Goal: Feedback & Contribution: Submit feedback/report problem

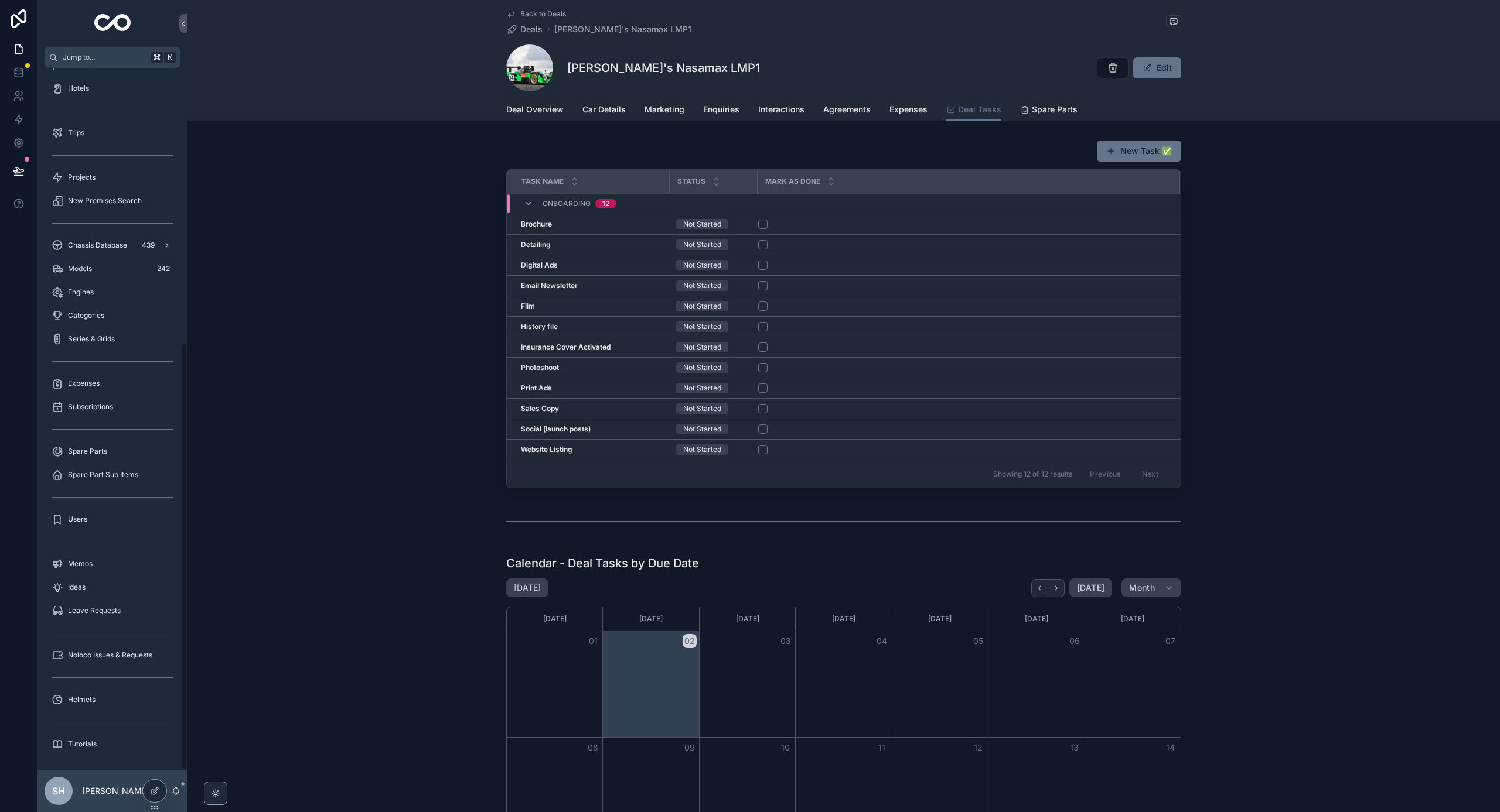
scroll to position [453, 0]
click at [110, 658] on span "Noloco Issues & Requests" at bounding box center [110, 655] width 85 height 9
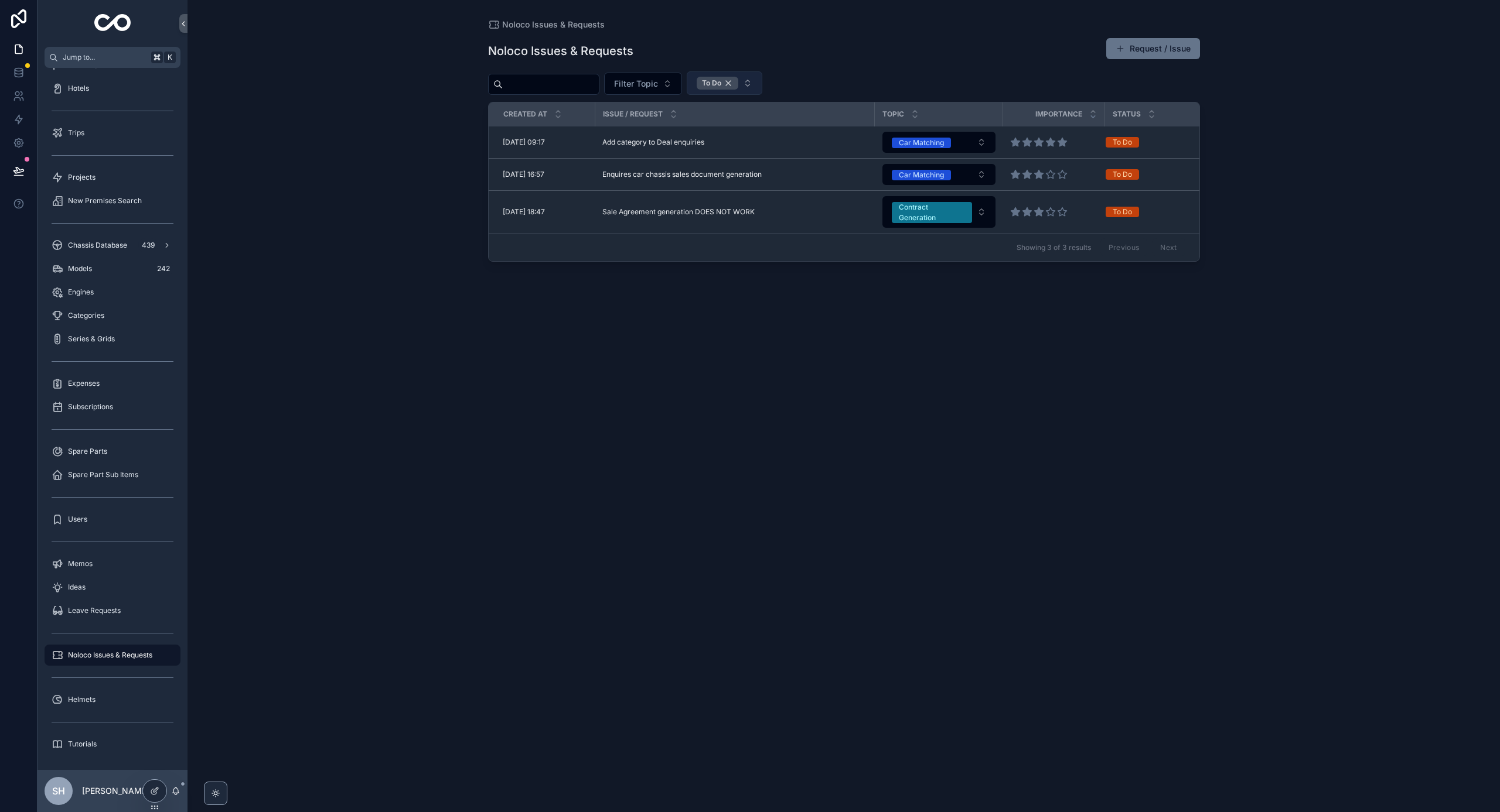
click at [739, 87] on div "To Do" at bounding box center [718, 83] width 42 height 13
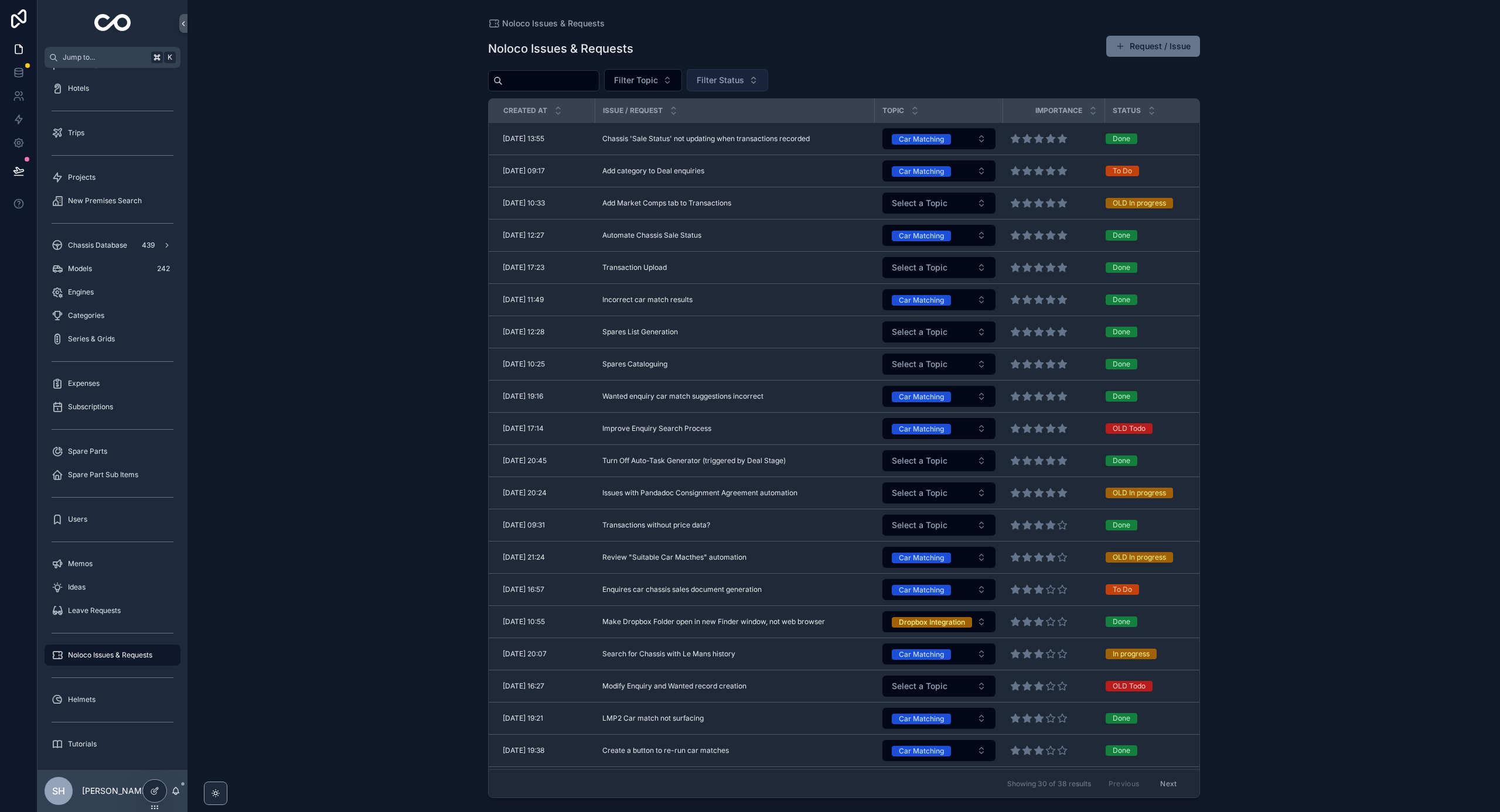
click at [744, 82] on span "Filter Status" at bounding box center [721, 80] width 47 height 11
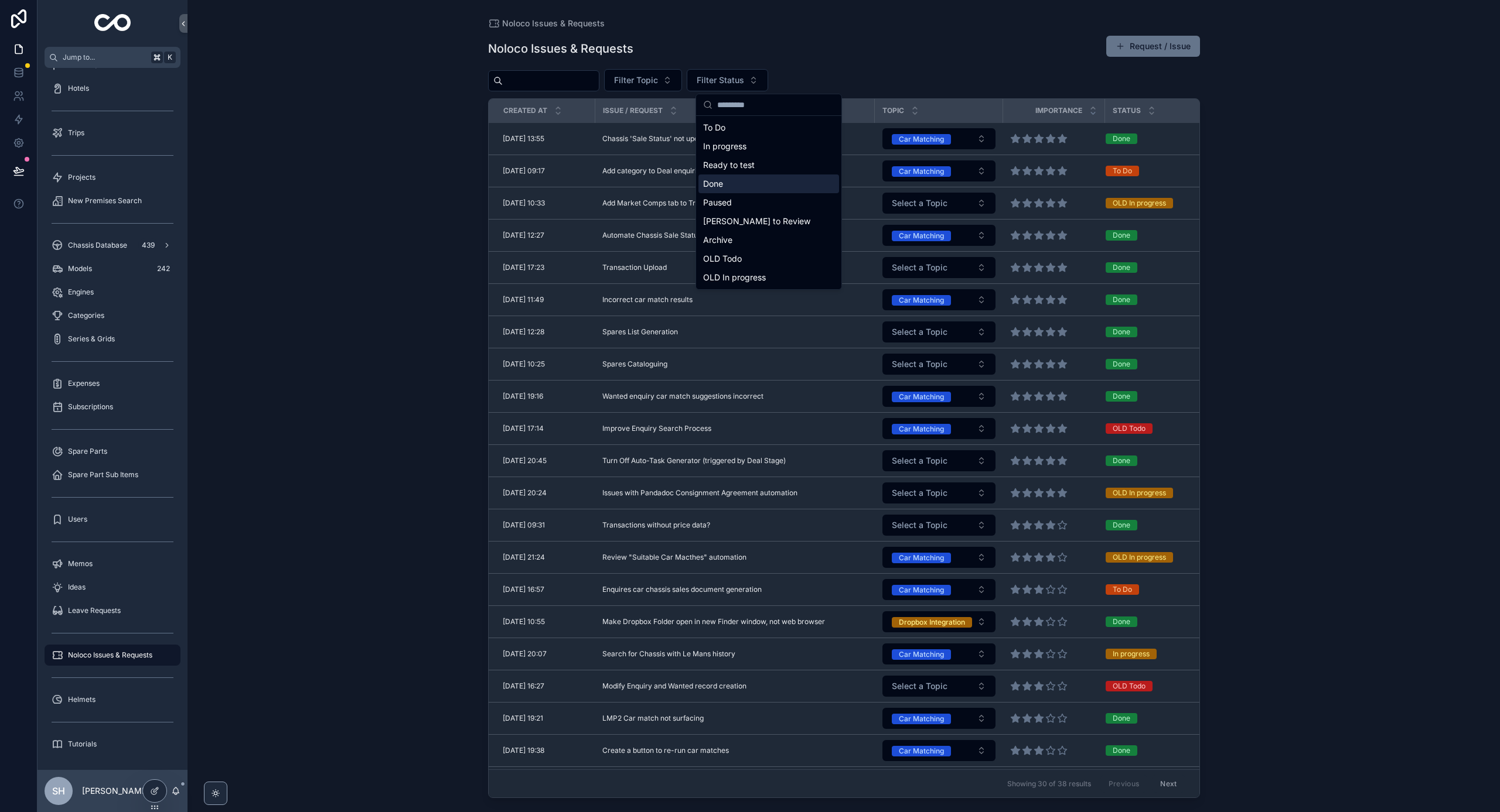
click at [720, 180] on div "Done" at bounding box center [769, 184] width 141 height 19
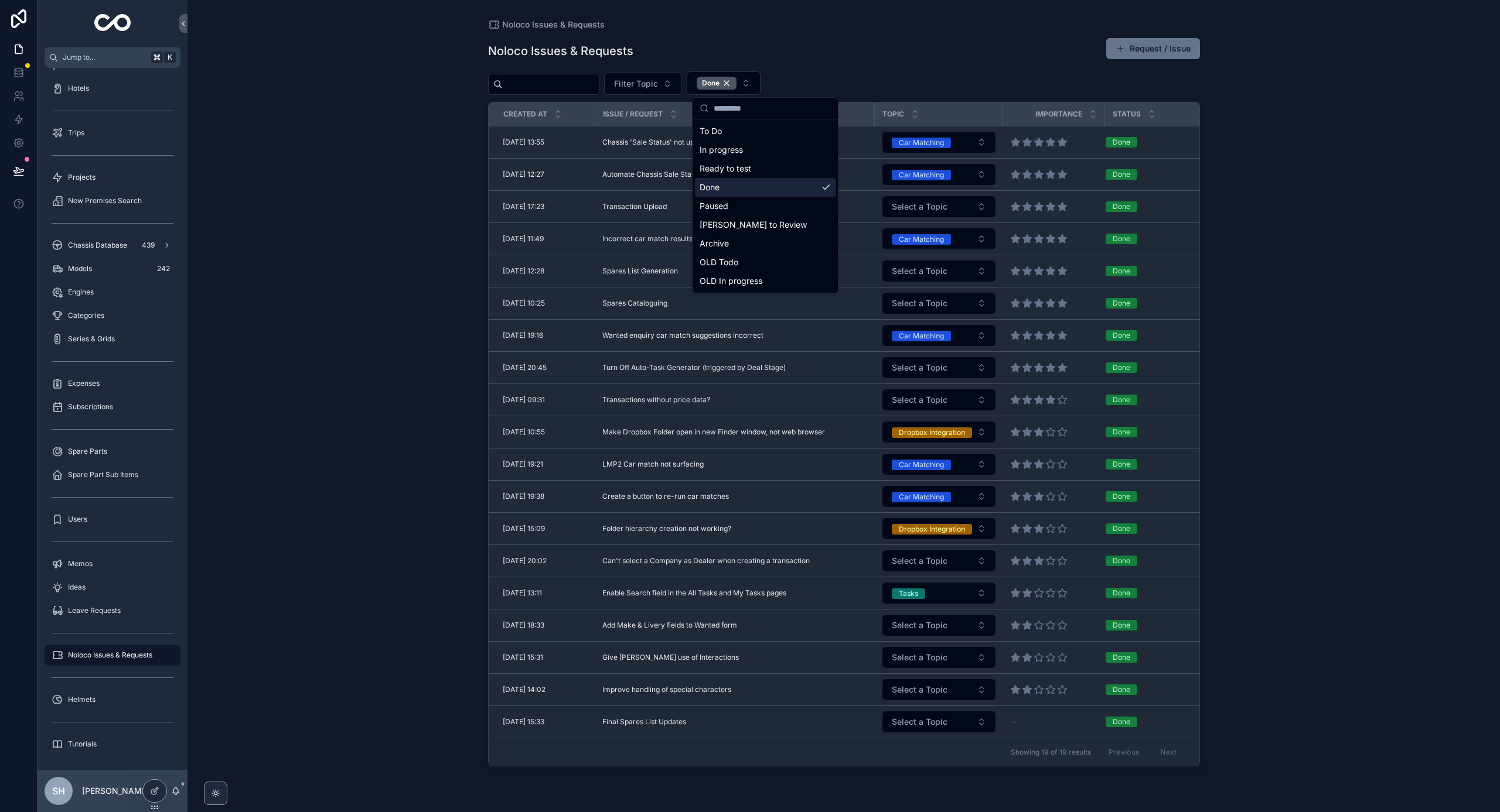
click at [599, 84] on input "scrollable content" at bounding box center [551, 84] width 96 height 16
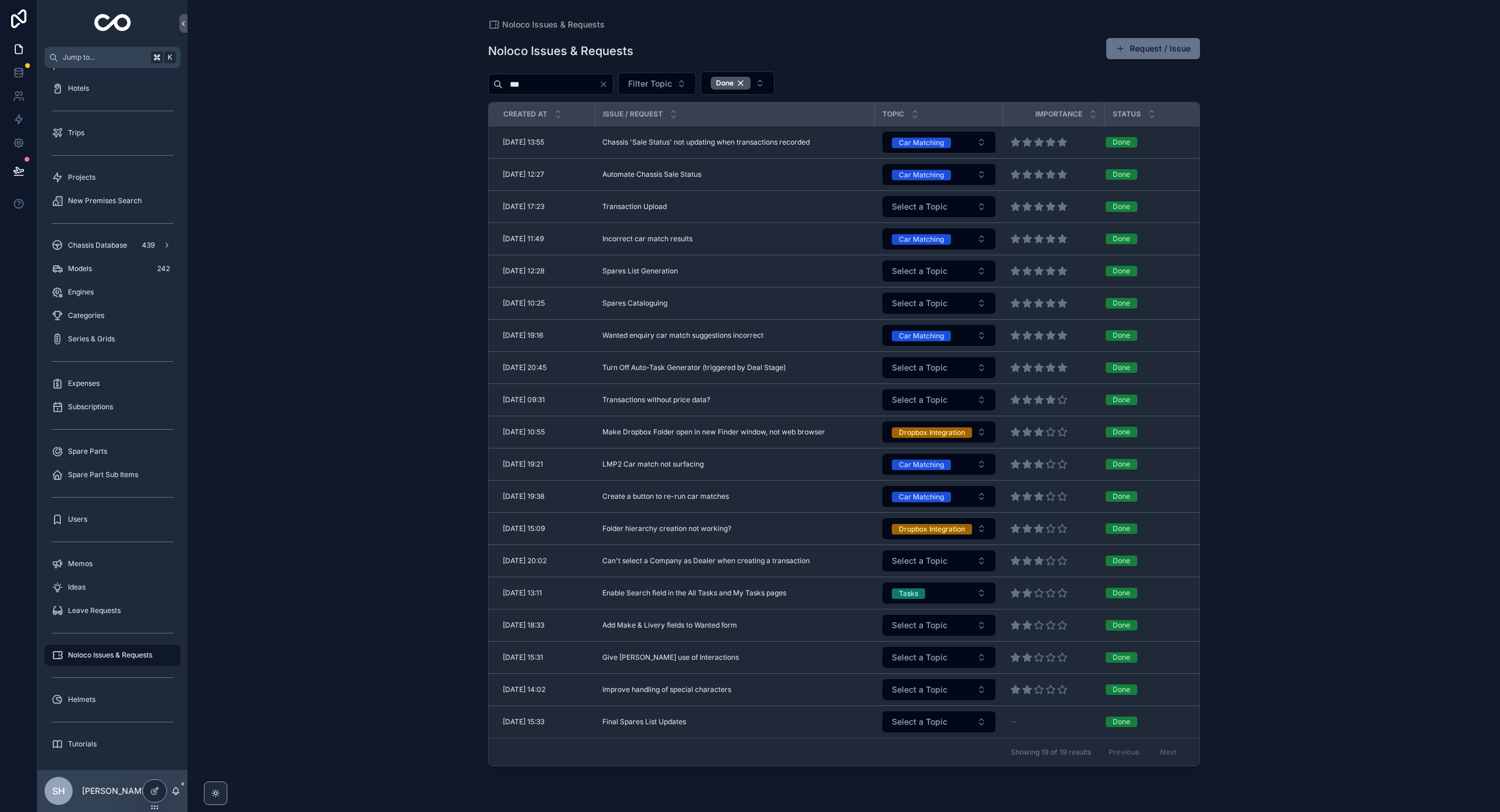
type input "****"
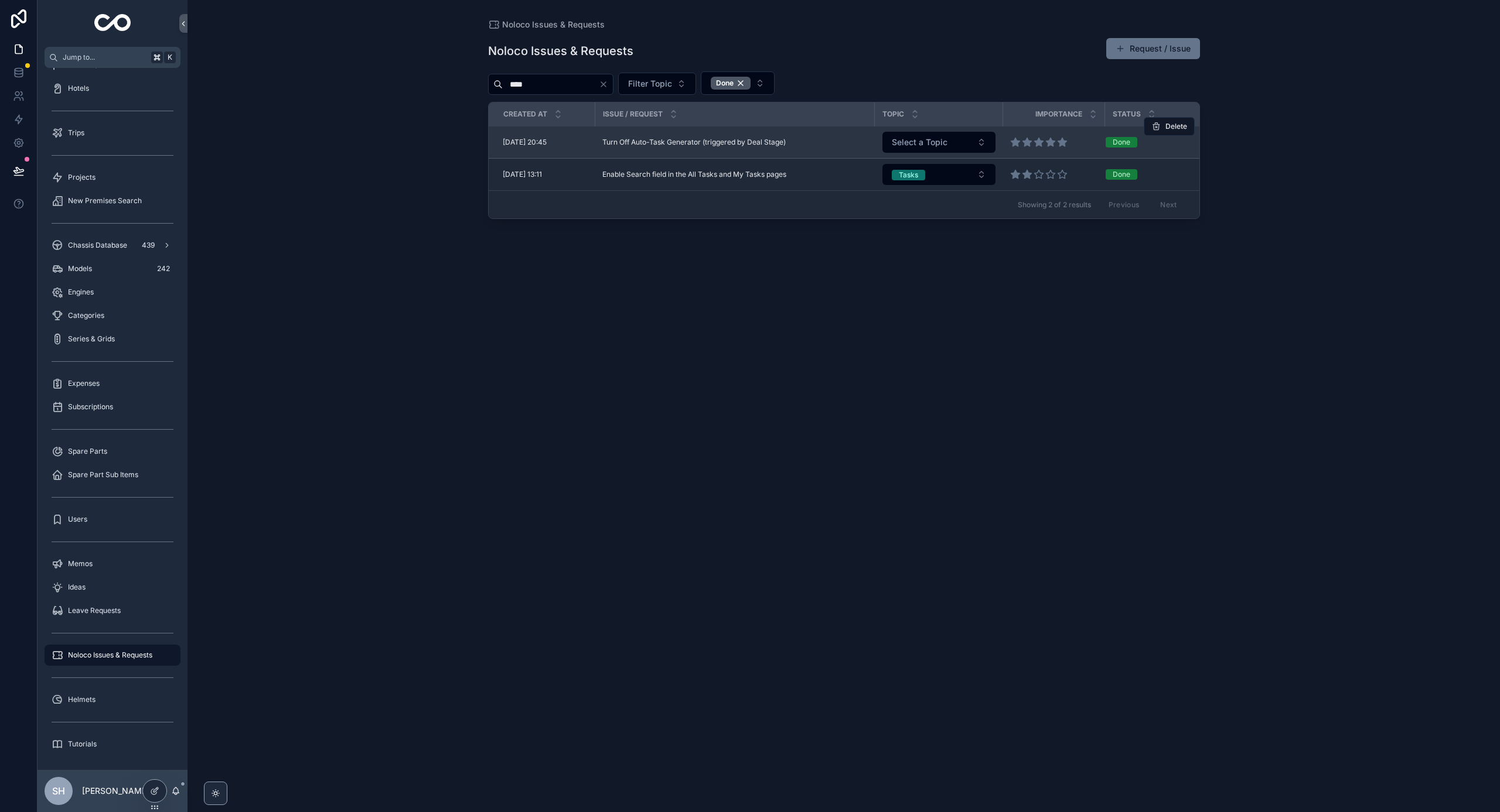
click at [835, 143] on div "Turn Off Auto-Task Generator (triggered by Deal Stage) Turn Off Auto-Task Gener…" at bounding box center [735, 142] width 265 height 9
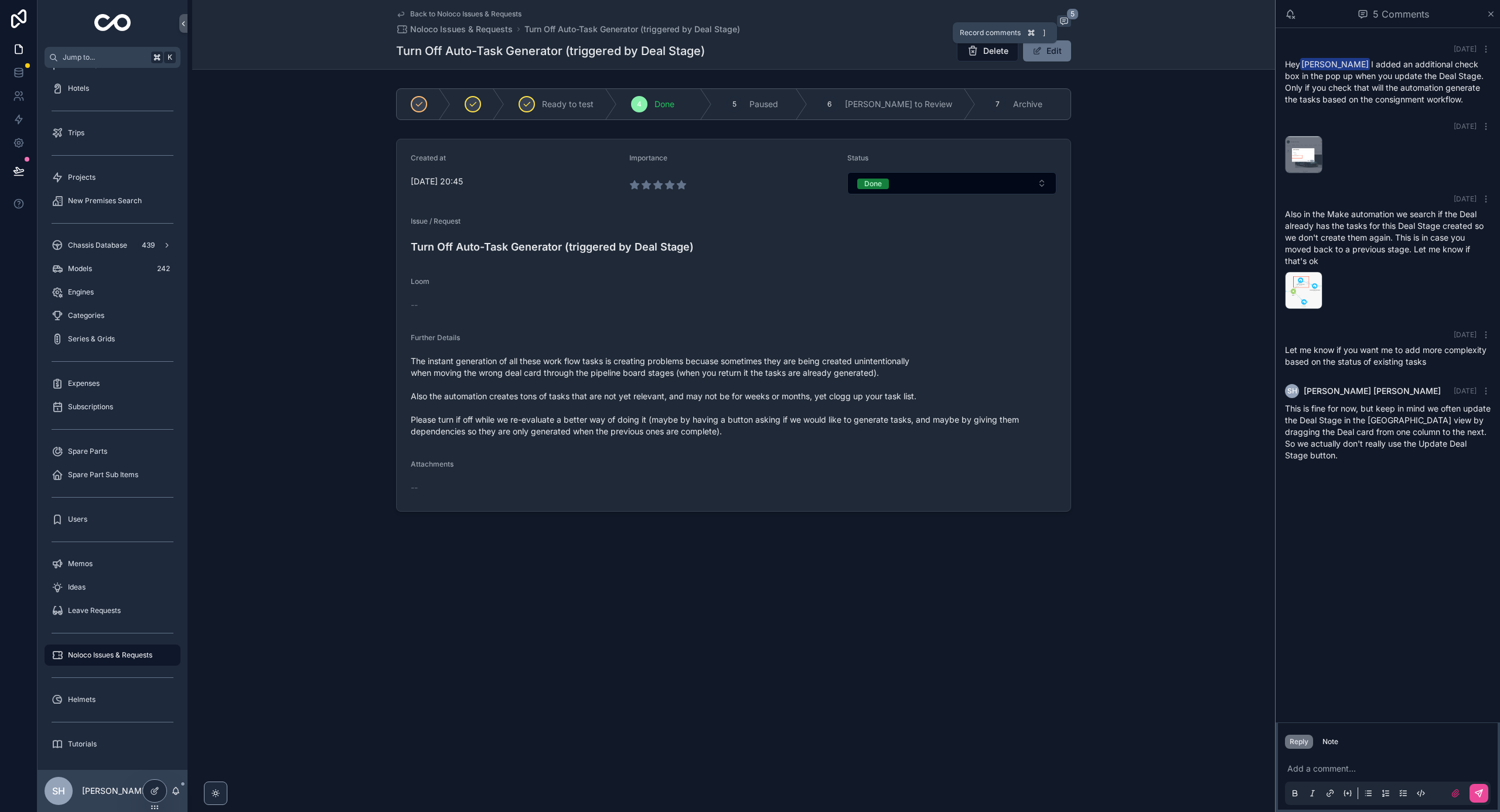
click at [1069, 25] on span "scrollable content" at bounding box center [1064, 21] width 14 height 11
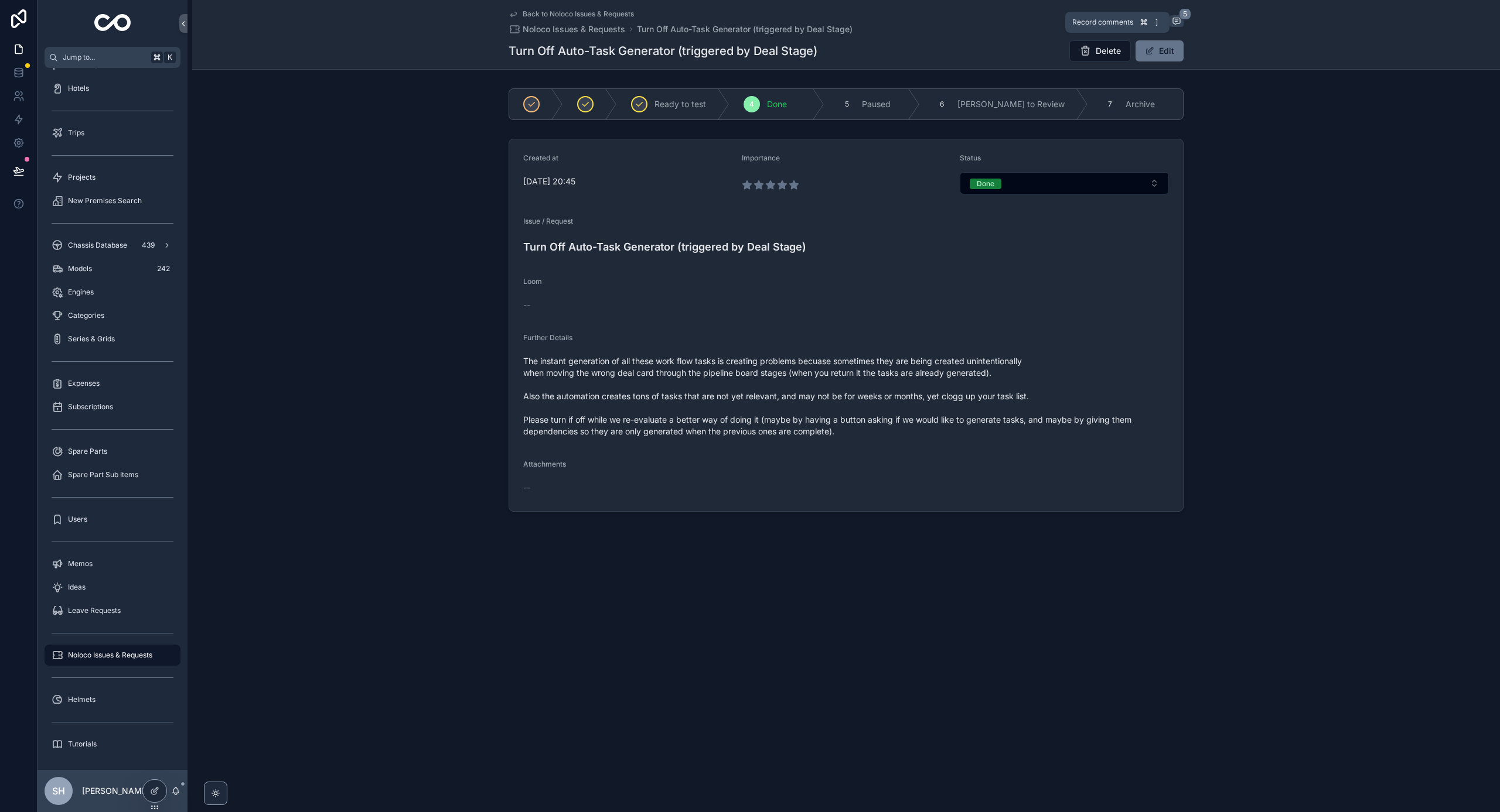
click at [1174, 18] on icon "scrollable content" at bounding box center [1177, 21] width 7 height 6
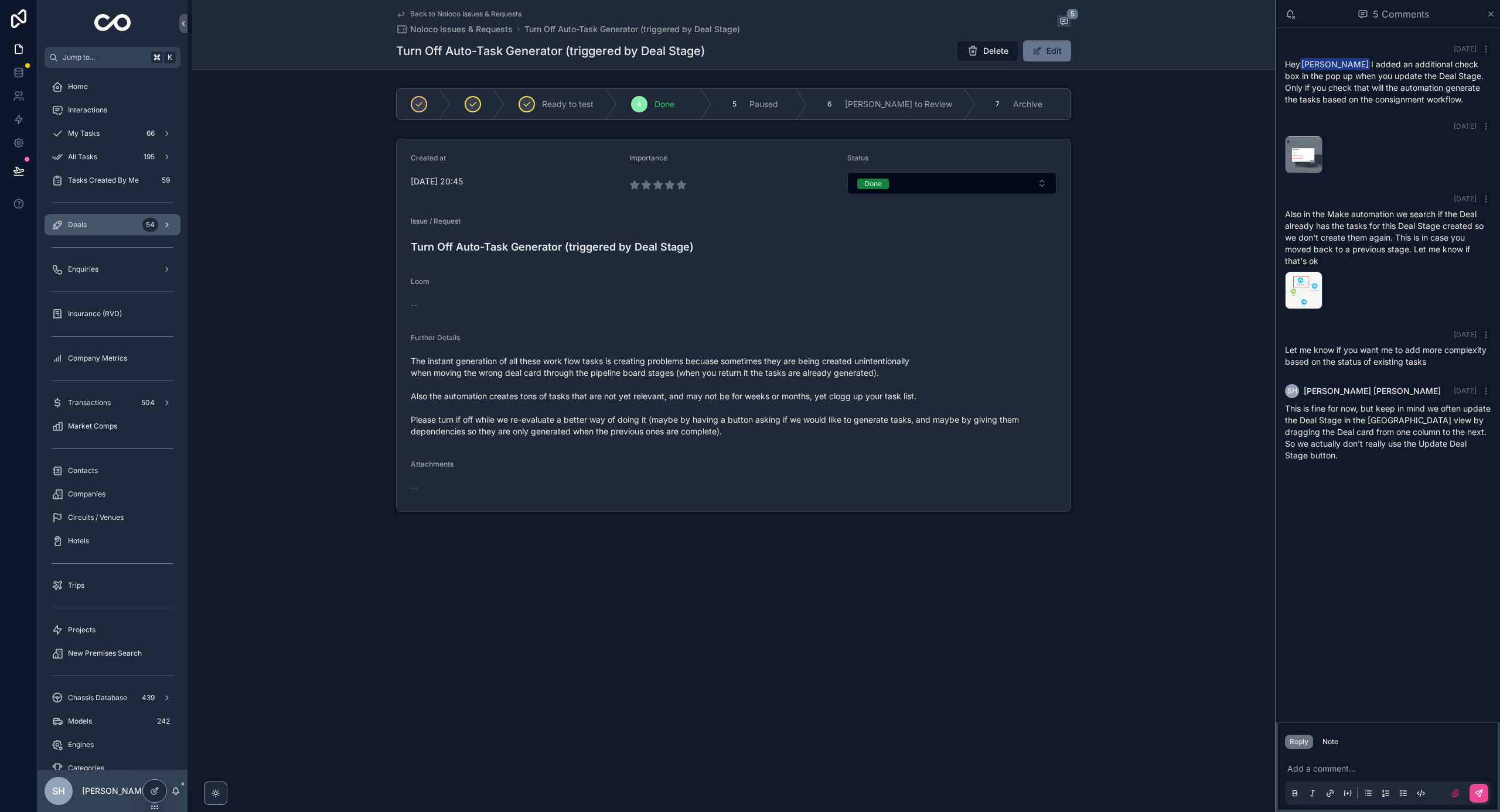
click at [85, 227] on span "Deals" at bounding box center [77, 224] width 19 height 9
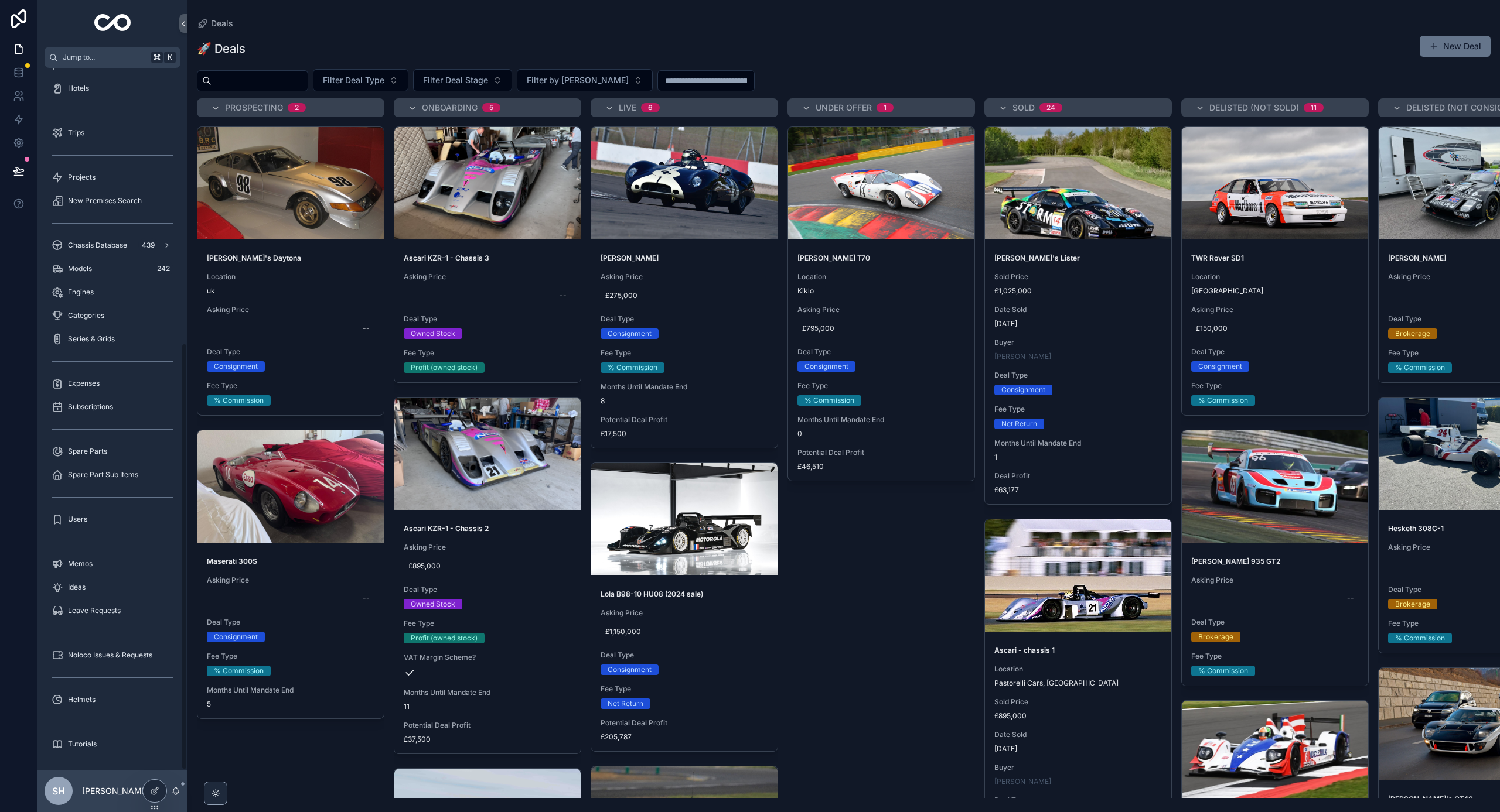
scroll to position [453, 0]
click at [112, 649] on div "Noloco Issues & Requests" at bounding box center [113, 655] width 122 height 19
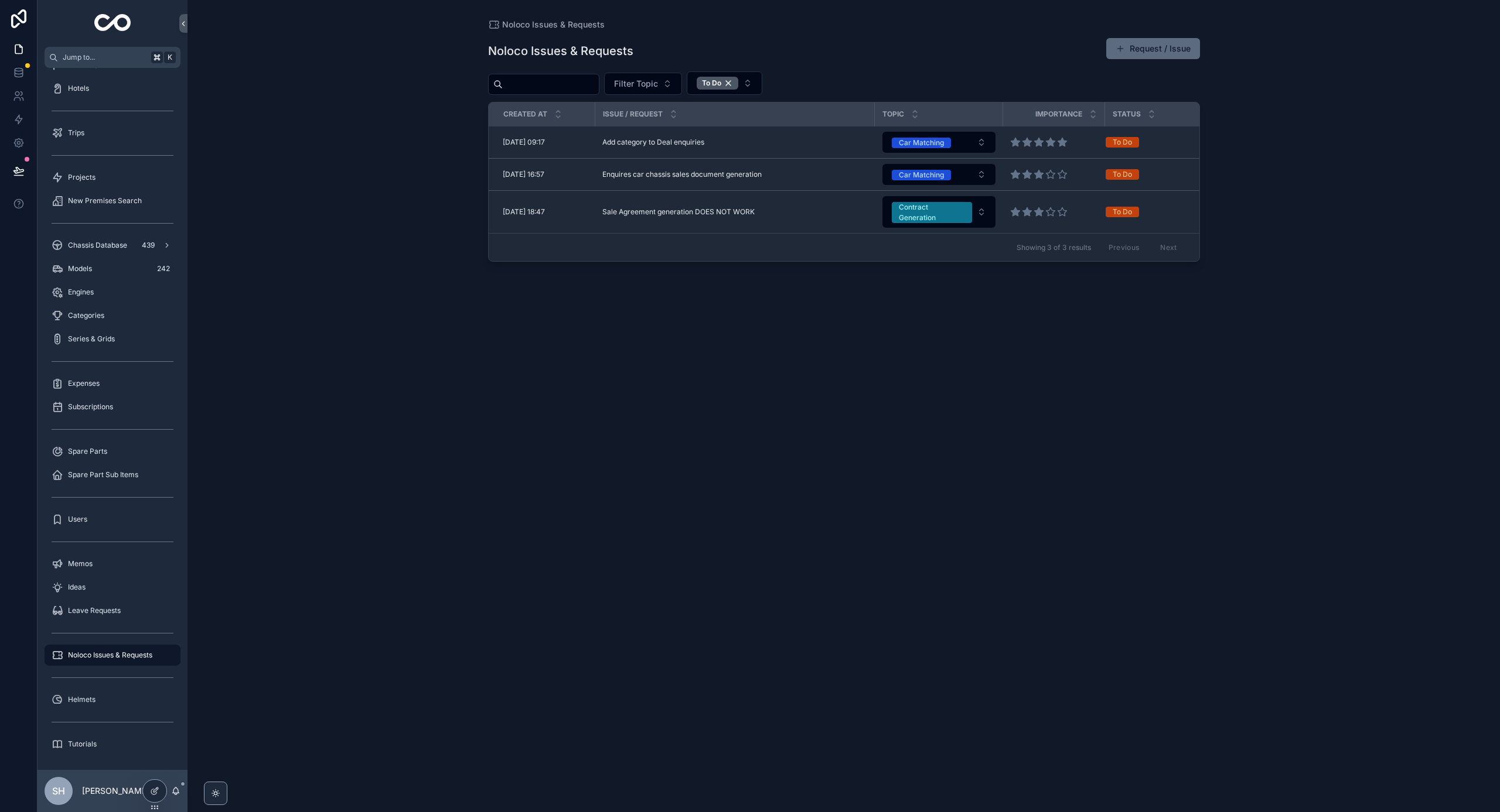
click at [1169, 41] on button "Request / Issue" at bounding box center [1153, 48] width 94 height 21
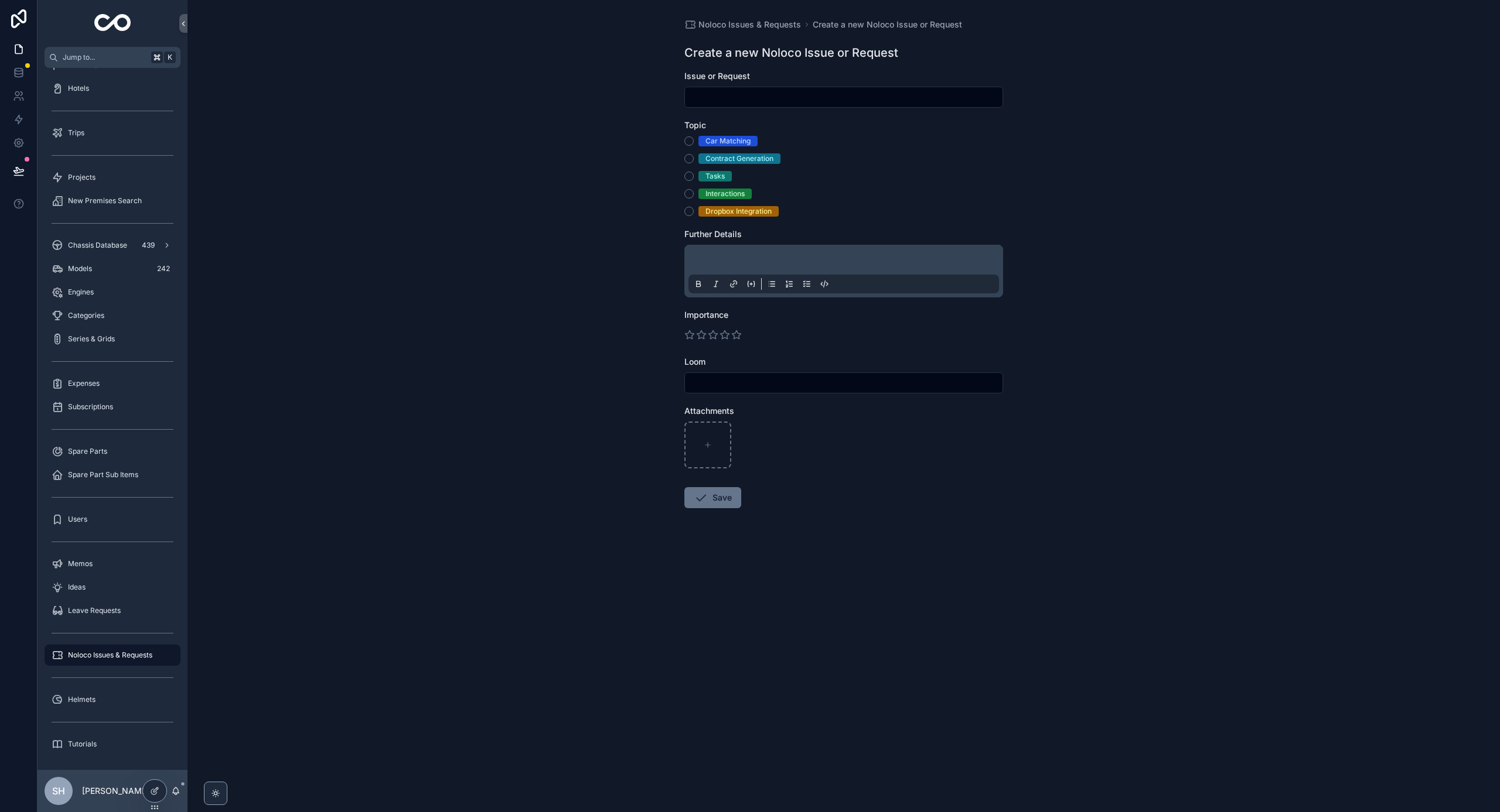
click at [806, 96] on input "scrollable content" at bounding box center [843, 97] width 318 height 16
type input "**********"
click at [812, 256] on p "scrollable content" at bounding box center [845, 262] width 310 height 11
click at [715, 334] on icon "scrollable content" at bounding box center [713, 335] width 9 height 8
click at [737, 98] on input "**********" at bounding box center [843, 97] width 318 height 16
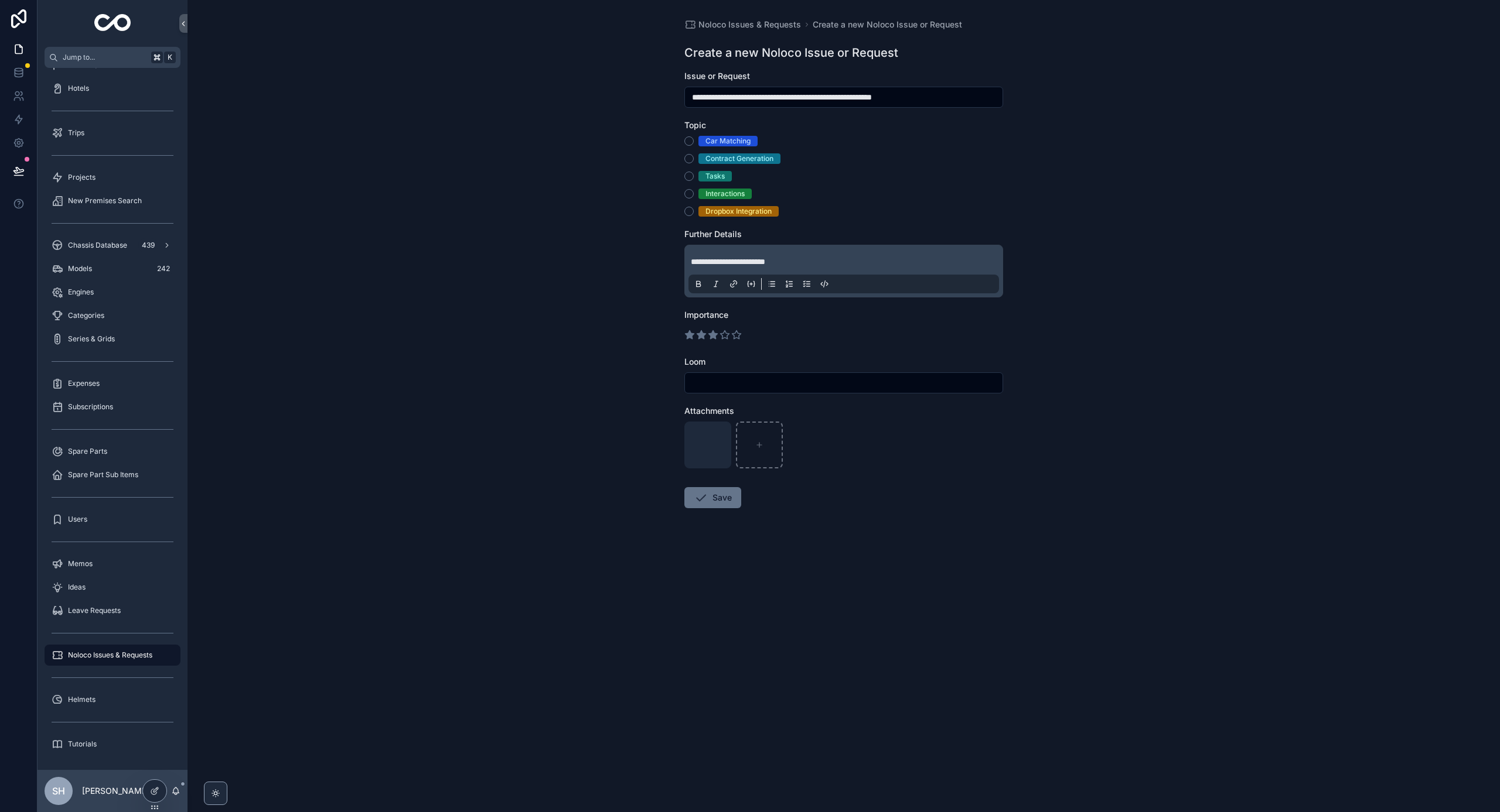
type input "**********"
click at [494, 242] on div "**********" at bounding box center [844, 406] width 1313 height 812
click at [704, 499] on icon "scrollable content" at bounding box center [701, 498] width 14 height 14
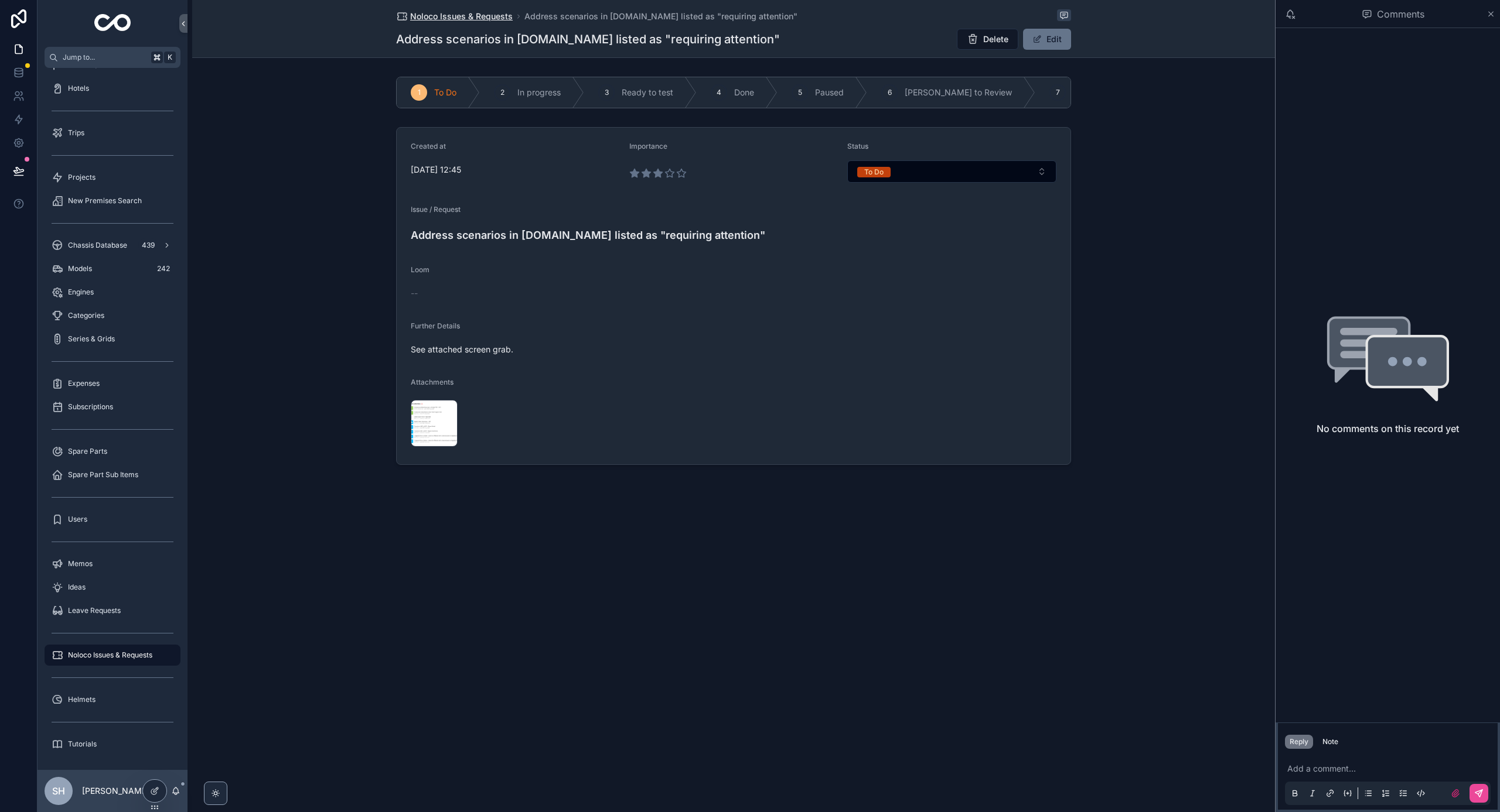
click at [462, 16] on span "Noloco Issues & Requests" at bounding box center [461, 16] width 103 height 11
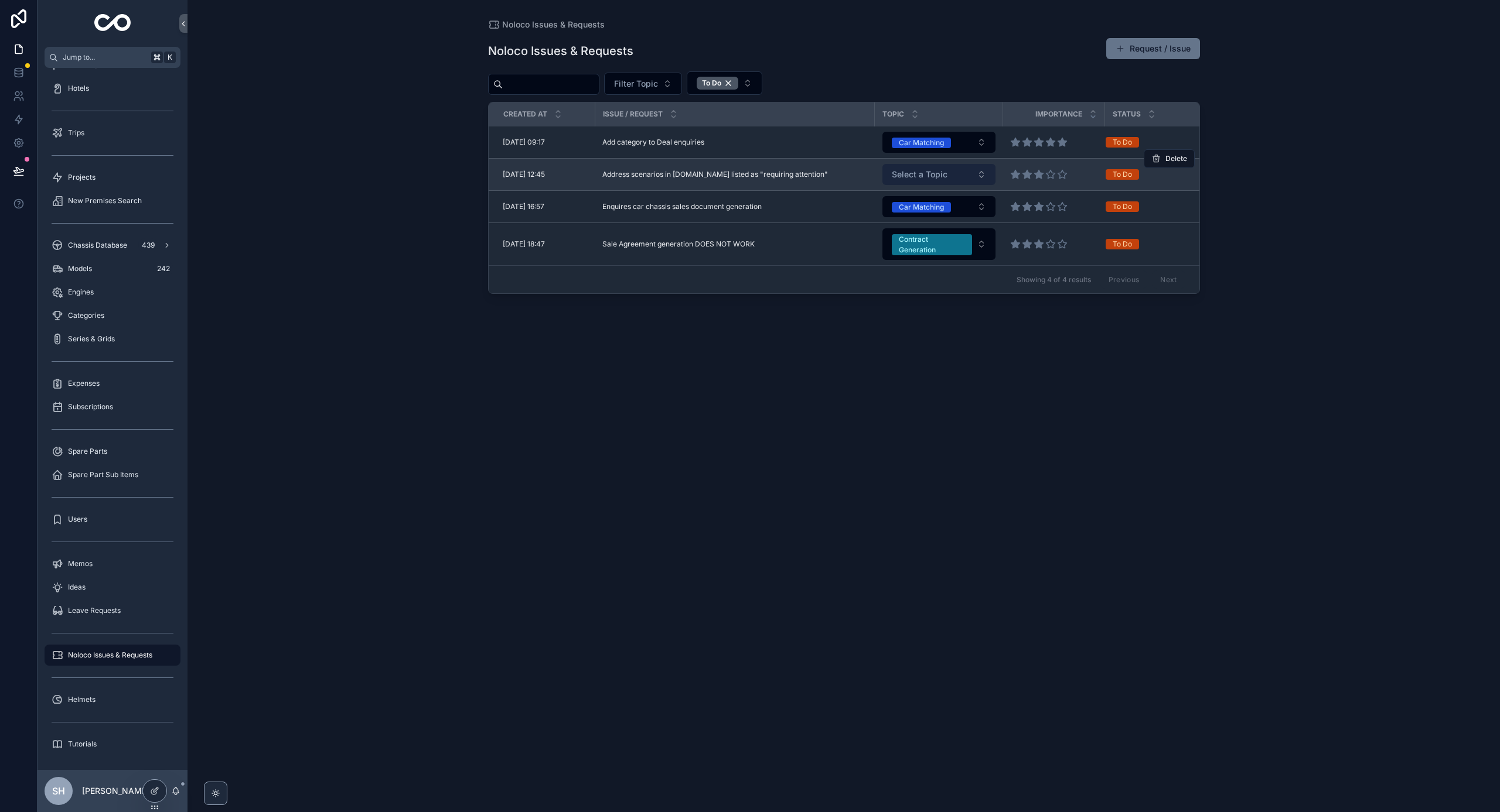
click at [952, 174] on button "Select a Topic" at bounding box center [939, 174] width 113 height 21
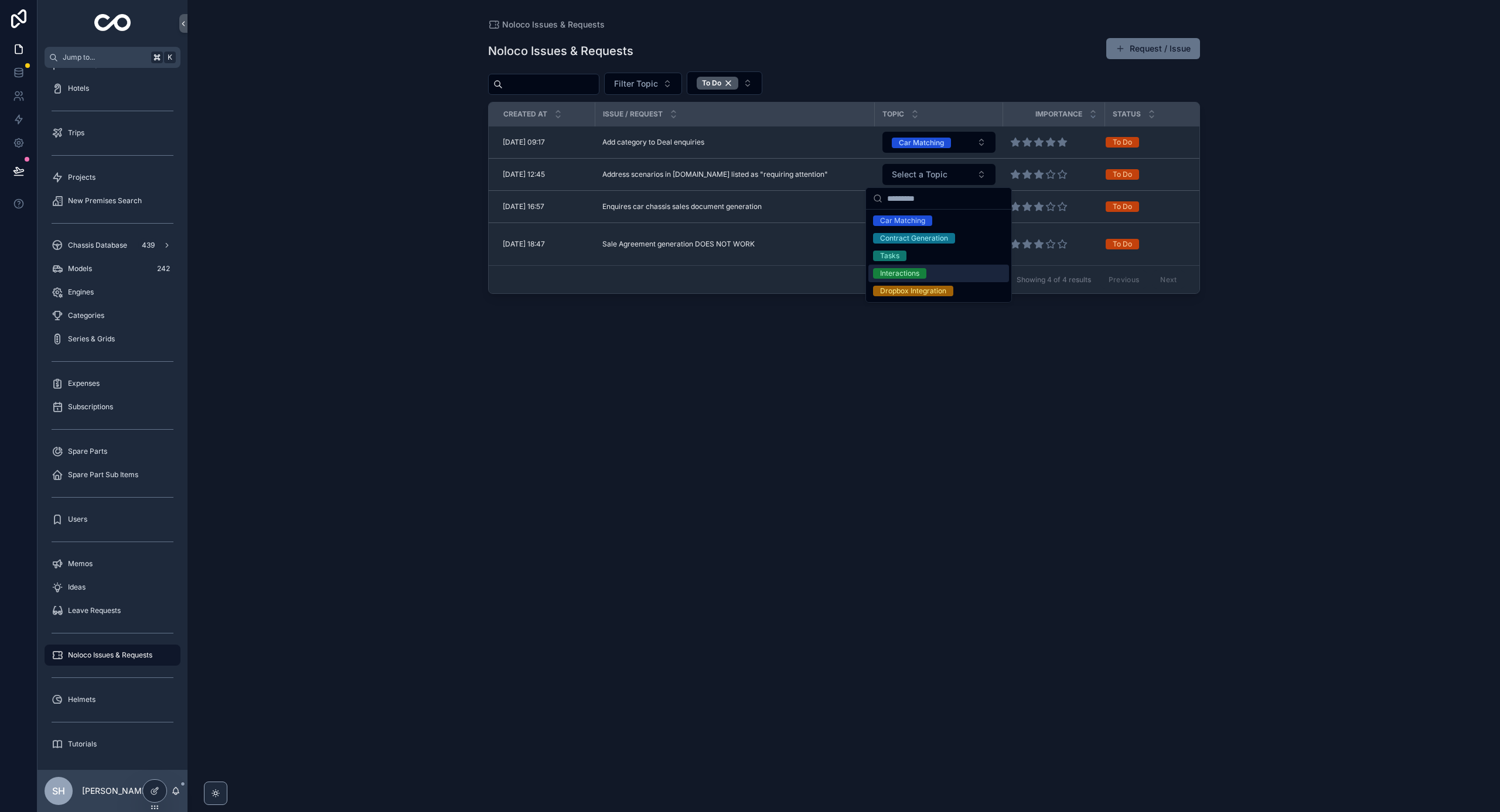
click at [398, 196] on div "Noloco Issues & Requests Noloco Issues & Requests Request / Issue Filter Topic …" at bounding box center [844, 406] width 1313 height 812
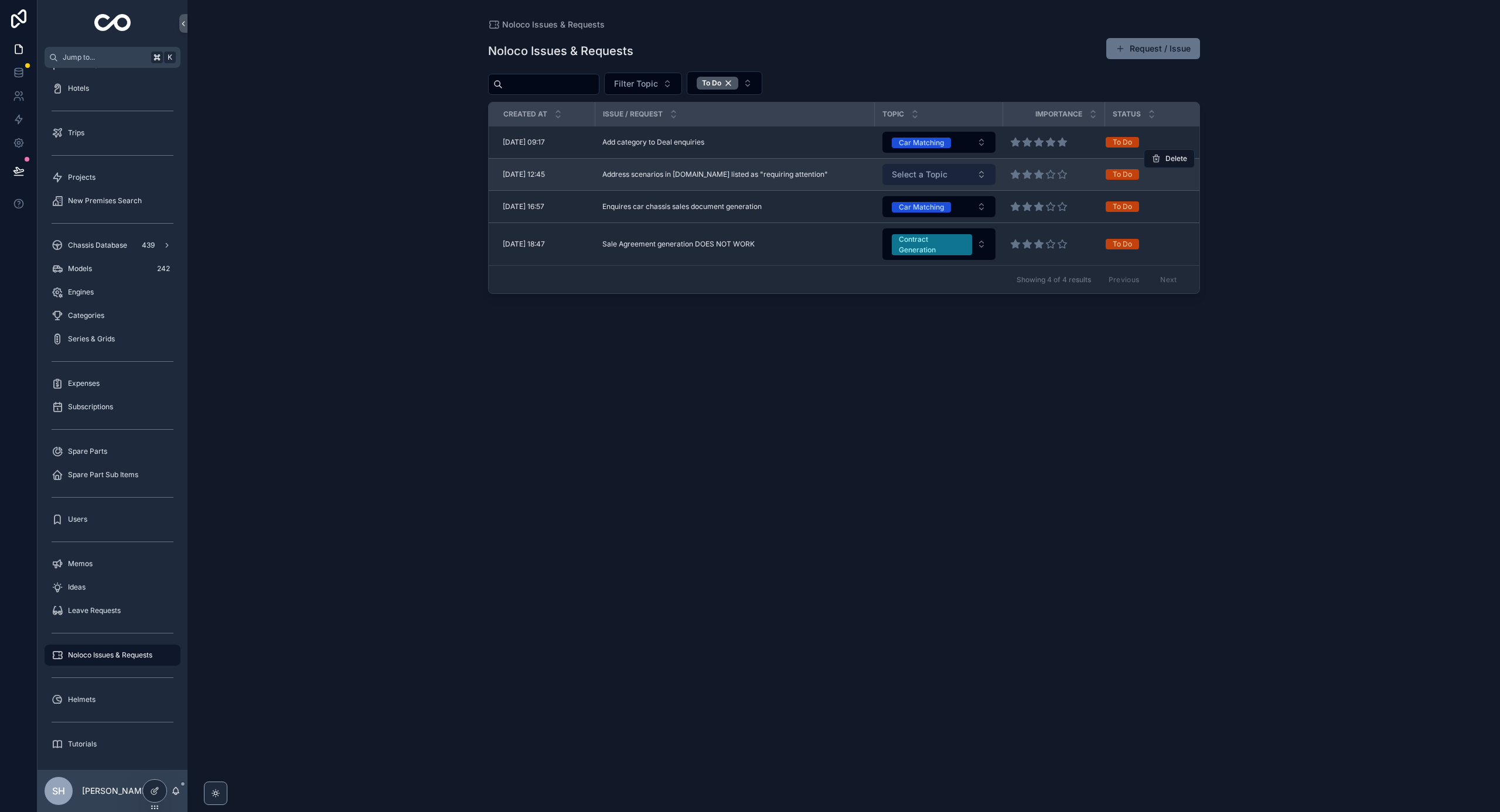
click at [936, 175] on span "Select a Topic" at bounding box center [920, 174] width 56 height 11
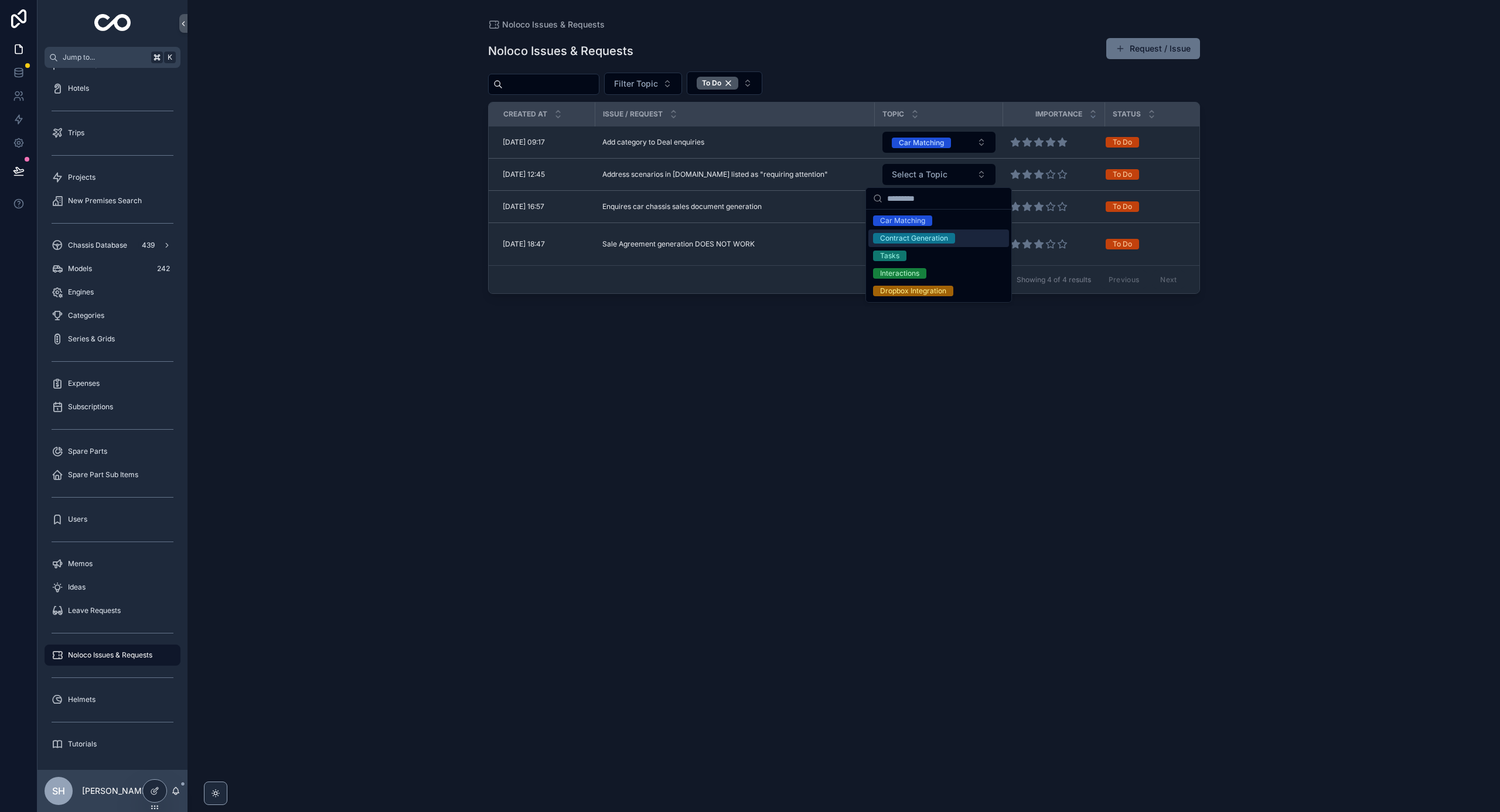
click at [1250, 162] on div "Noloco Issues & Requests Noloco Issues & Requests Request / Issue Filter Topic …" at bounding box center [844, 406] width 1313 height 812
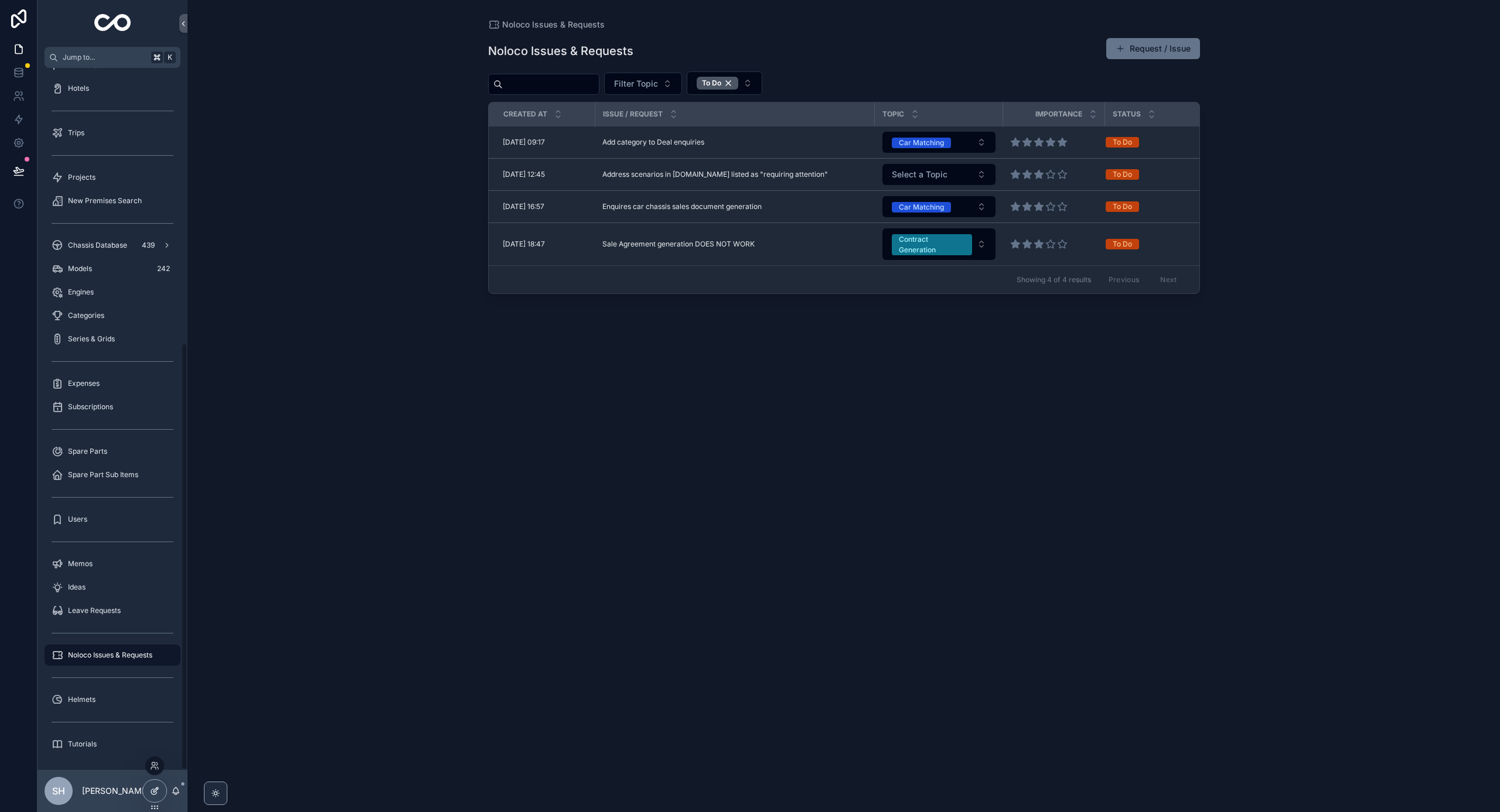
click at [151, 794] on icon at bounding box center [154, 791] width 9 height 9
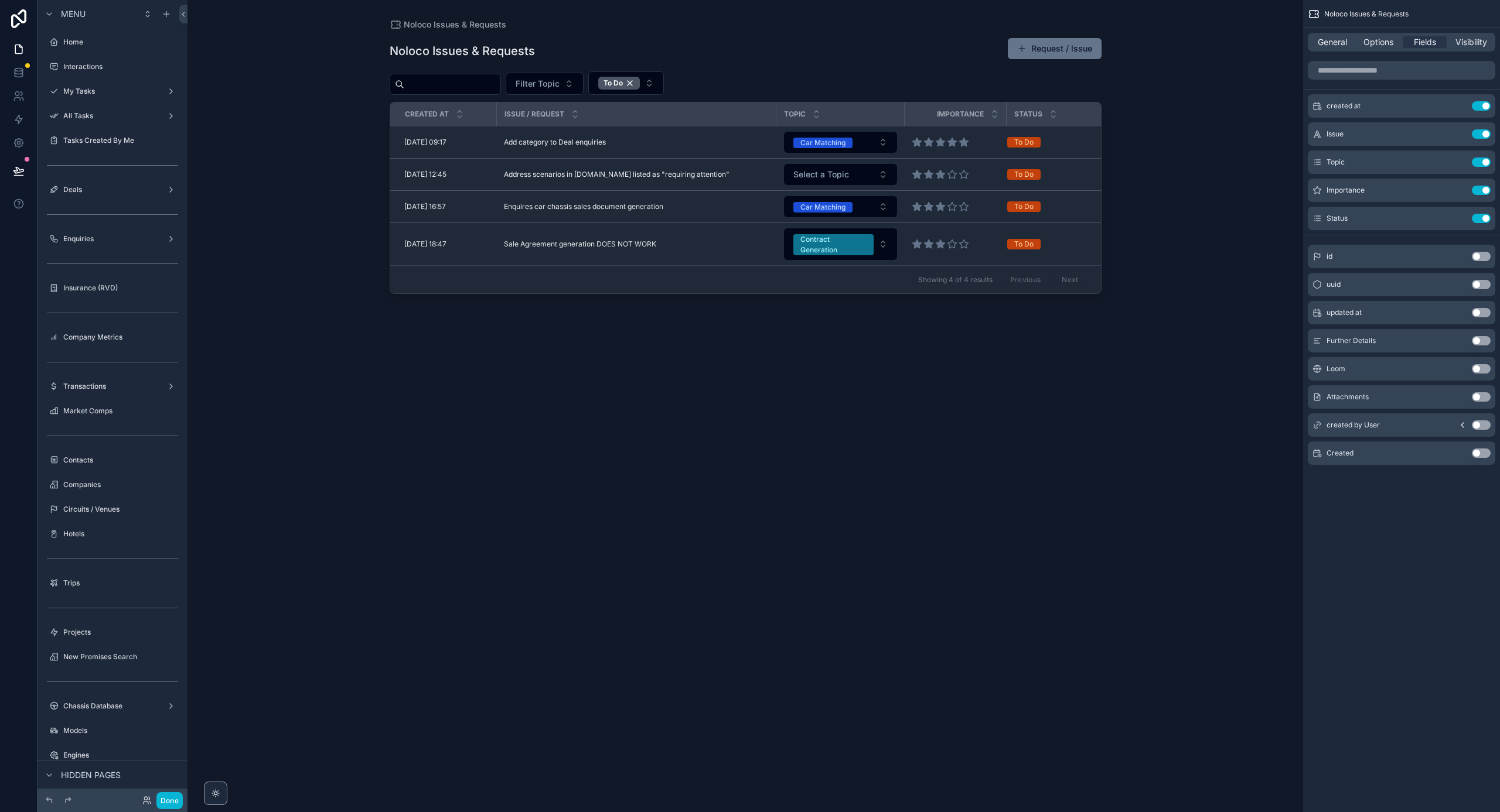
scroll to position [737, 0]
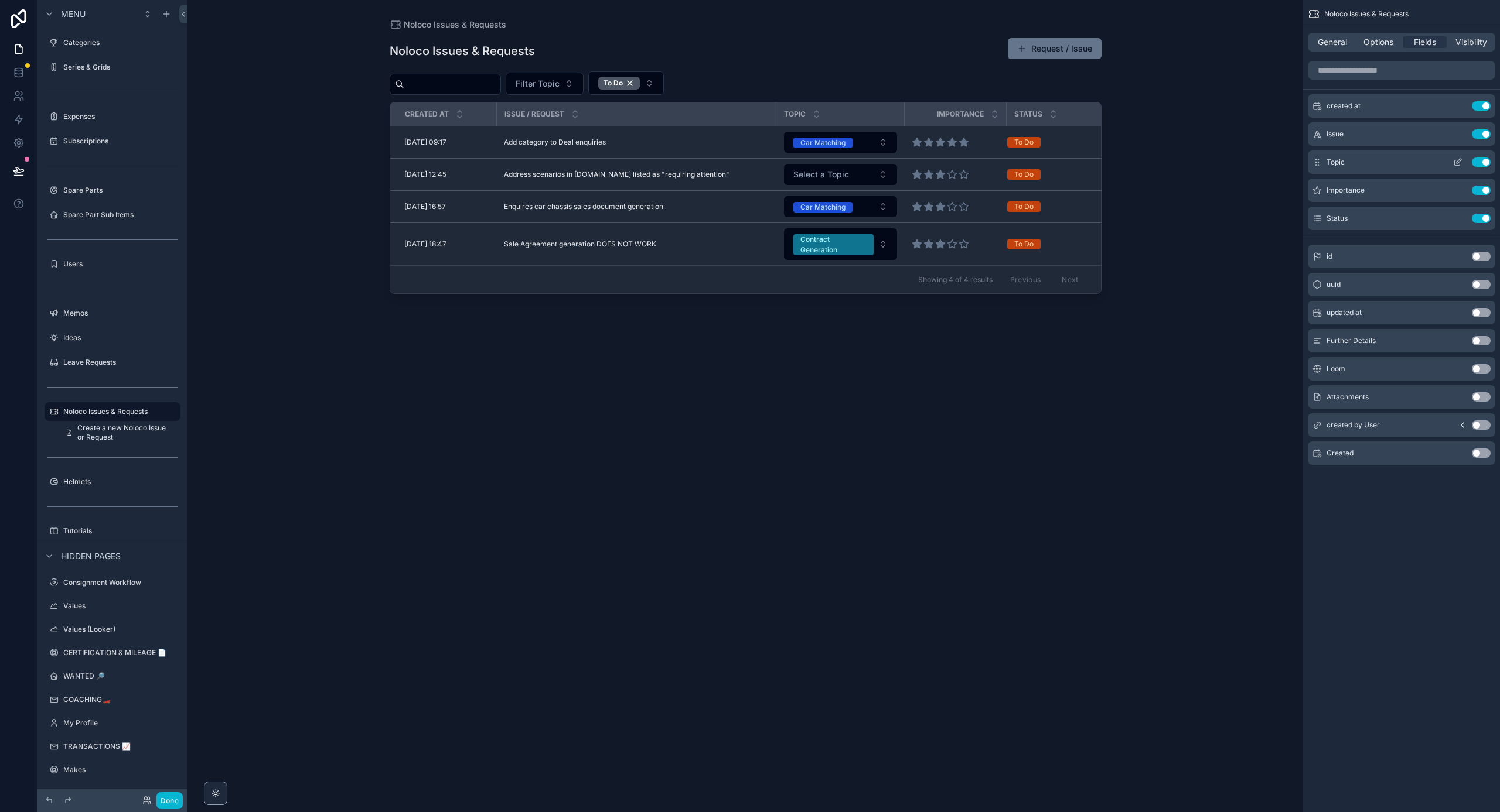
click at [1460, 162] on icon "scrollable content" at bounding box center [1458, 162] width 9 height 9
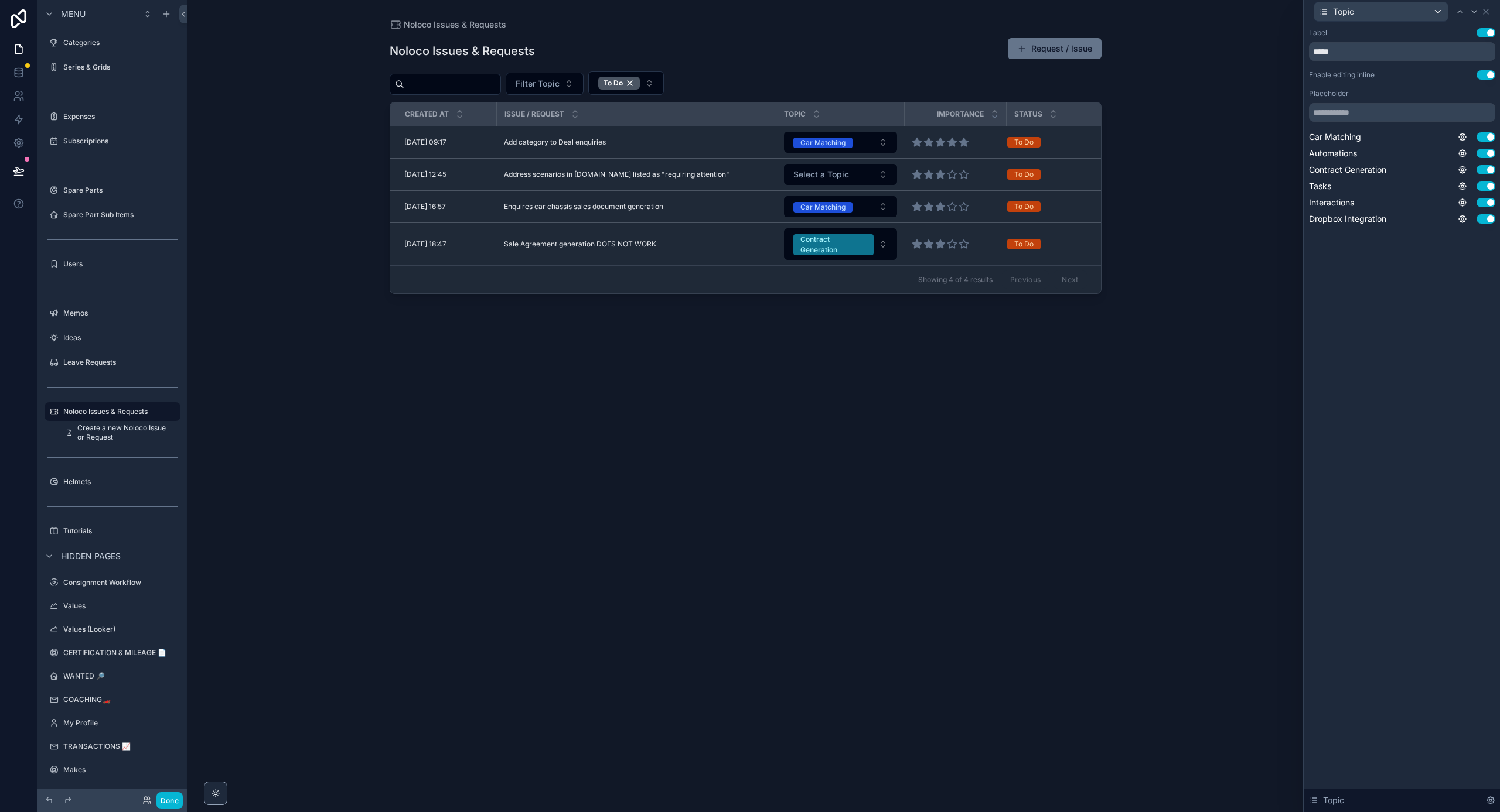
click at [849, 171] on div "scrollable content" at bounding box center [745, 399] width 749 height 798
click at [849, 171] on button "Select a Topic" at bounding box center [840, 174] width 113 height 21
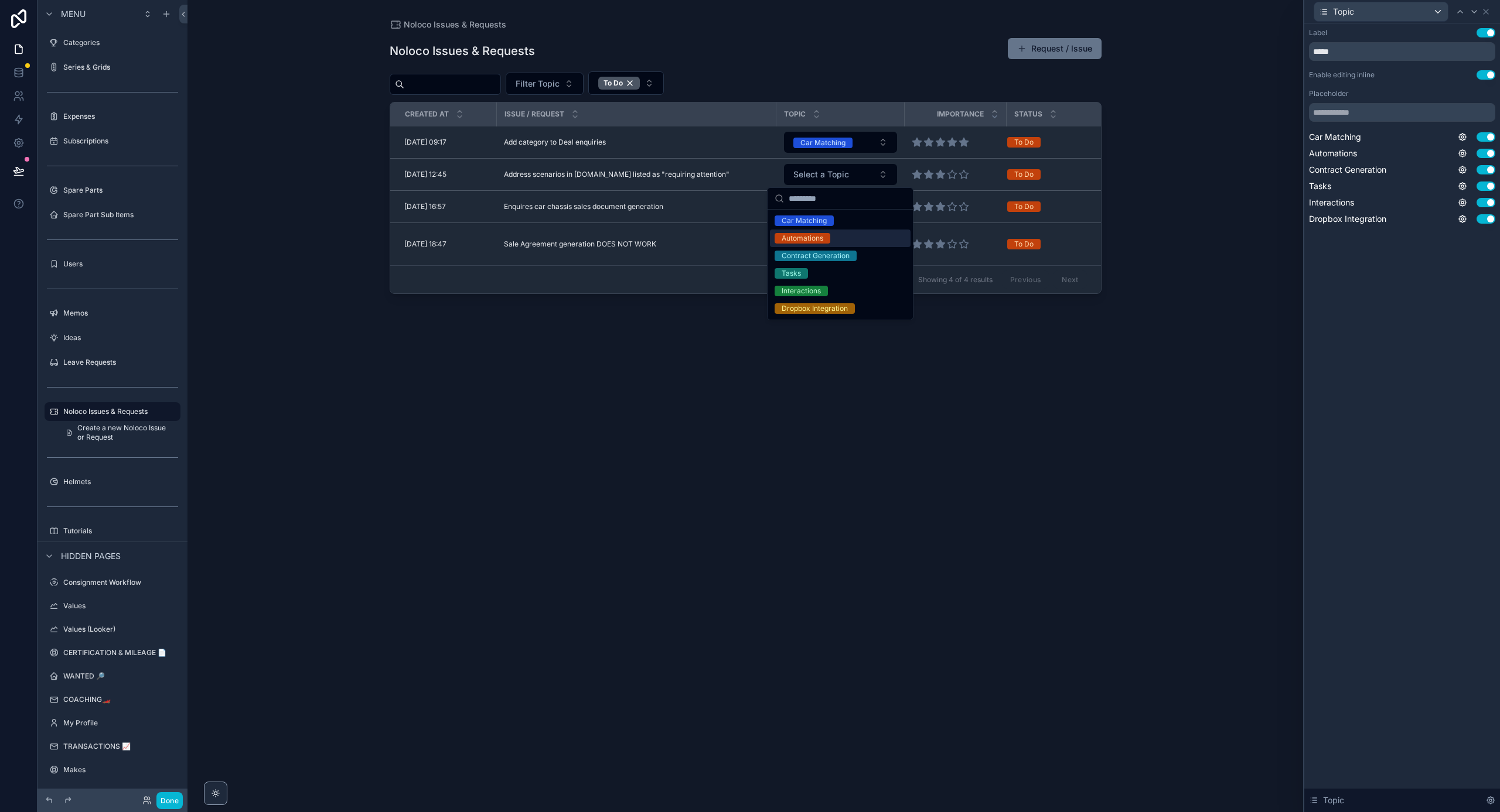
click at [818, 241] on div "Automations" at bounding box center [802, 238] width 42 height 11
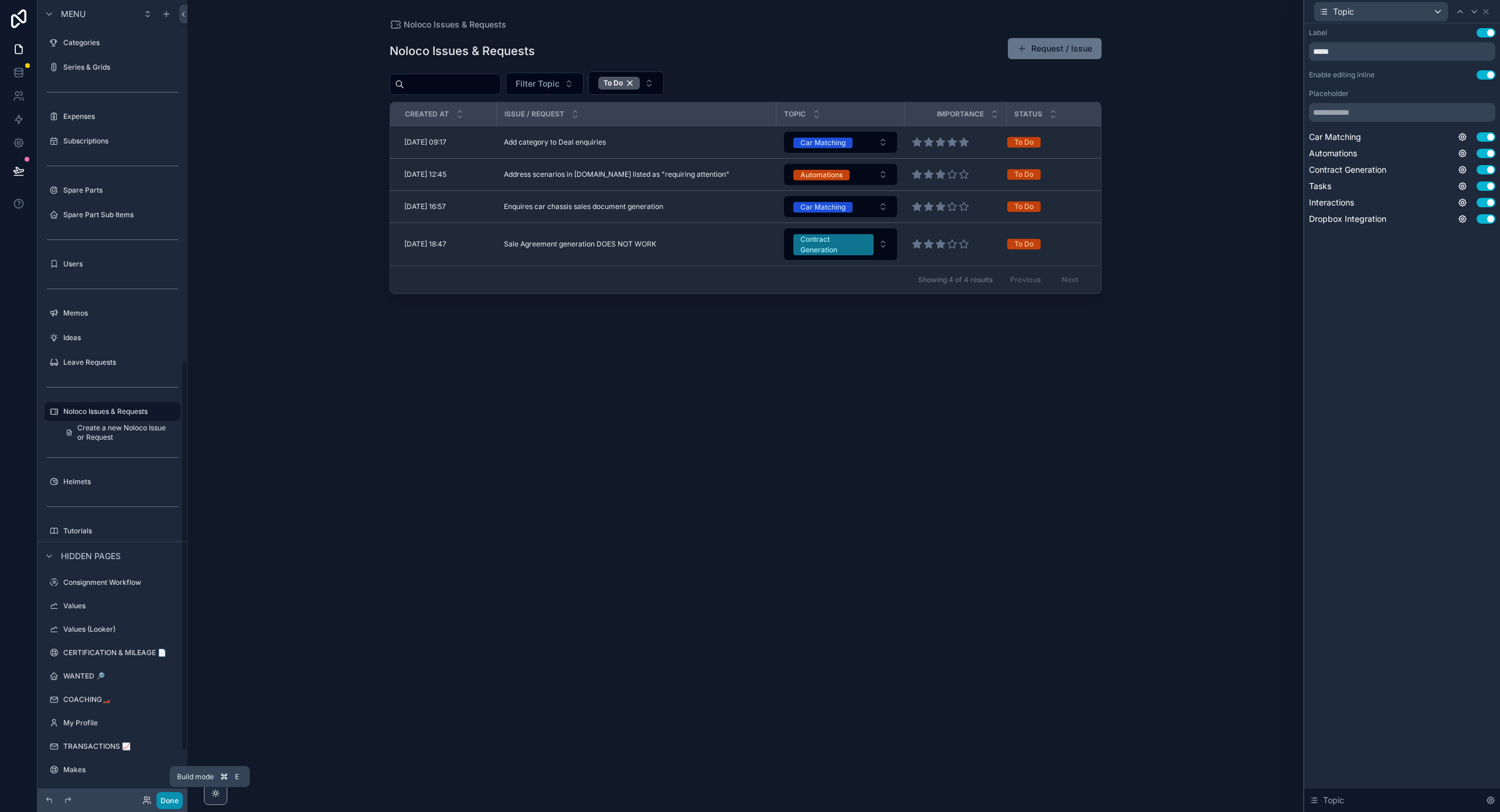
click at [169, 797] on button "Done" at bounding box center [169, 801] width 27 height 17
